Goal: Use online tool/utility: Utilize a website feature to perform a specific function

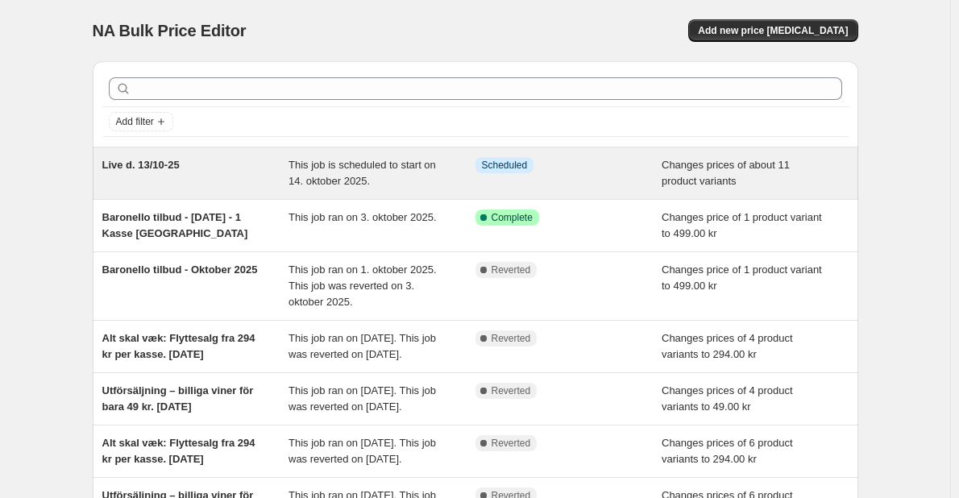
click at [180, 168] on span "Live d. 13/10-25" at bounding box center [140, 165] width 77 height 12
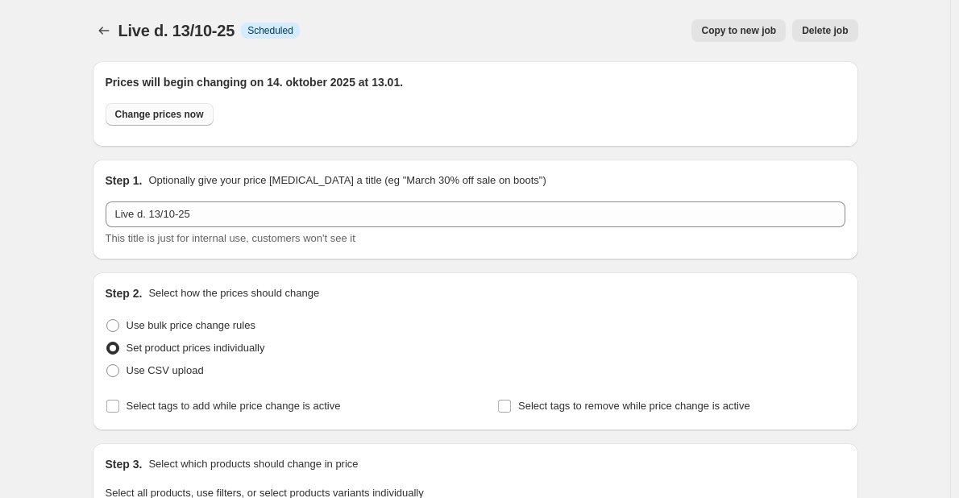
click at [151, 110] on span "Change prices now" at bounding box center [159, 114] width 89 height 13
radio input "true"
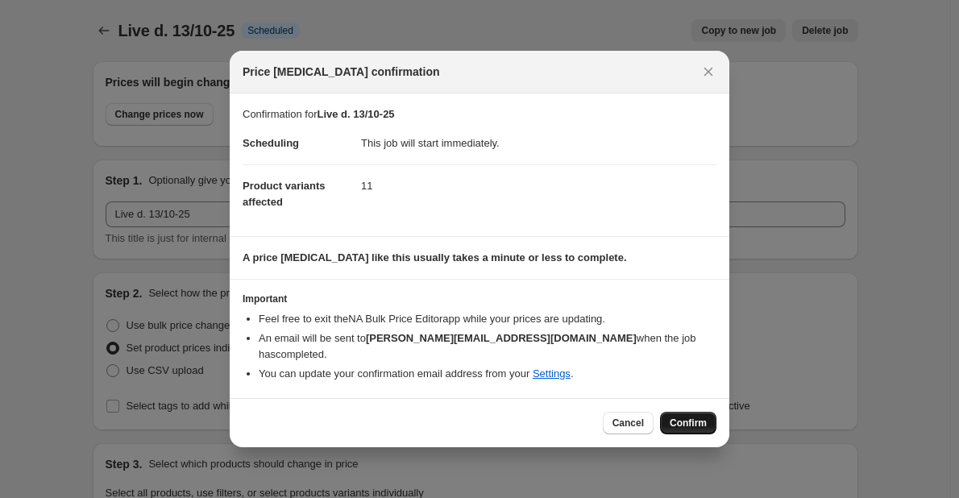
click at [681, 417] on span "Confirm" at bounding box center [688, 423] width 37 height 13
